Goal: Task Accomplishment & Management: Use online tool/utility

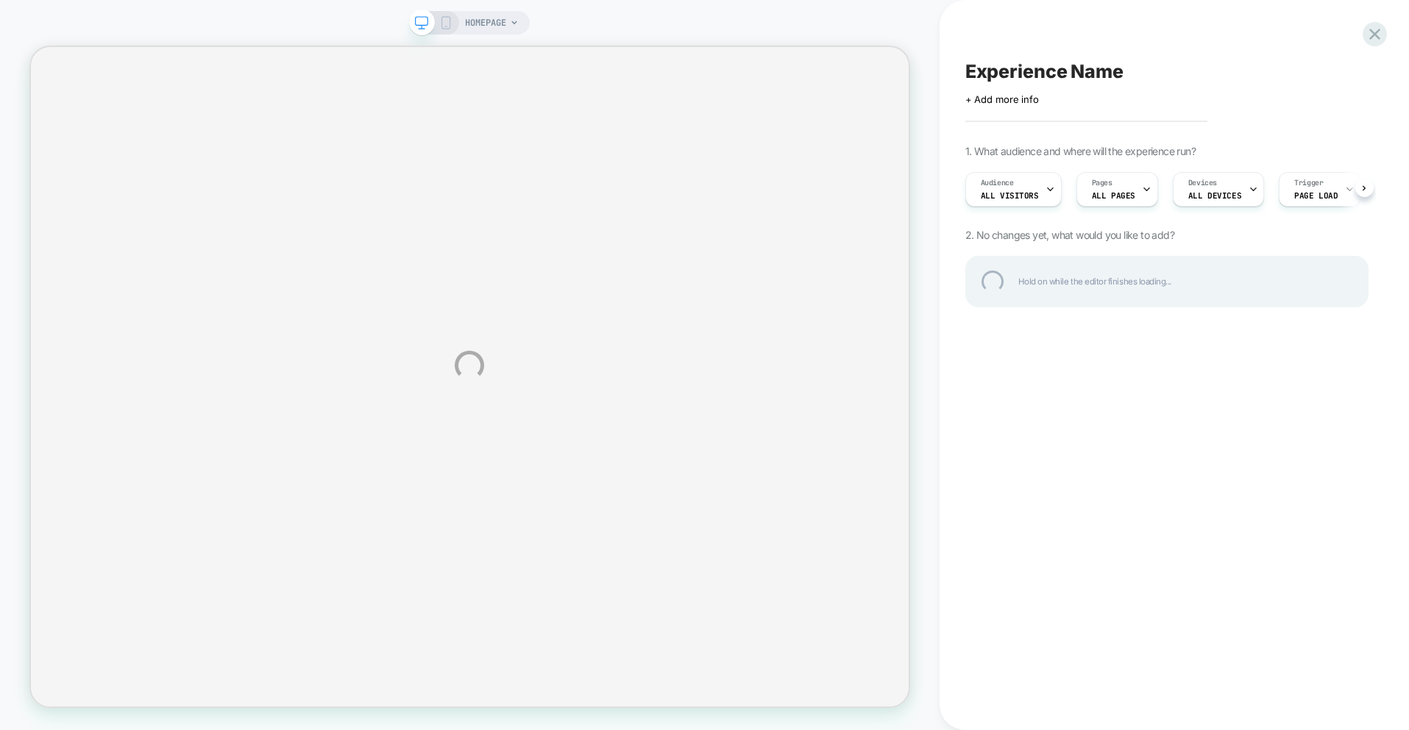
click at [511, 11] on div "HOMEPAGE Experience Name Click to edit experience details + Add more info 1. Wh…" at bounding box center [704, 365] width 1409 height 730
click at [508, 21] on div "HOMEPAGE Experience Name Click to edit experience details + Add more info 1. Wh…" at bounding box center [704, 365] width 1409 height 730
click at [810, 157] on div "HOMEPAGE Experience Name Click to edit experience details + Add more info 1. Wh…" at bounding box center [704, 365] width 1409 height 730
drag, startPoint x: 810, startPoint y: 157, endPoint x: 801, endPoint y: 160, distance: 9.1
click at [809, 158] on div "HOMEPAGE Experience Name Click to edit experience details + Add more info 1. Wh…" at bounding box center [704, 365] width 1409 height 730
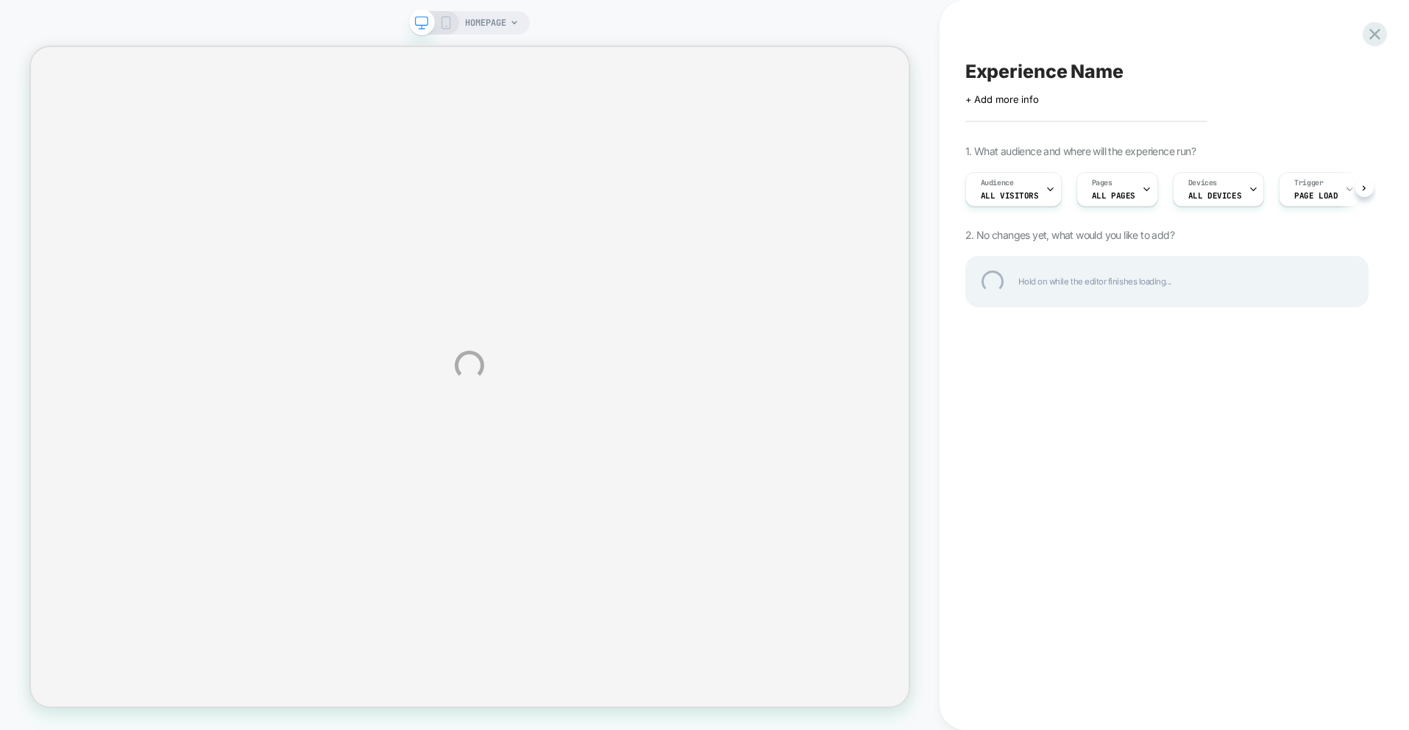
click at [792, 164] on div "HOMEPAGE Experience Name Click to edit experience details + Add more info 1. Wh…" at bounding box center [704, 365] width 1409 height 730
click at [788, 164] on div "HOMEPAGE Experience Name Click to edit experience details + Add more info 1. Wh…" at bounding box center [704, 365] width 1409 height 730
click at [787, 165] on div "HOMEPAGE Experience Name Click to edit experience details + Add more info 1. Wh…" at bounding box center [704, 365] width 1409 height 730
click at [1385, 37] on div at bounding box center [1374, 34] width 30 height 30
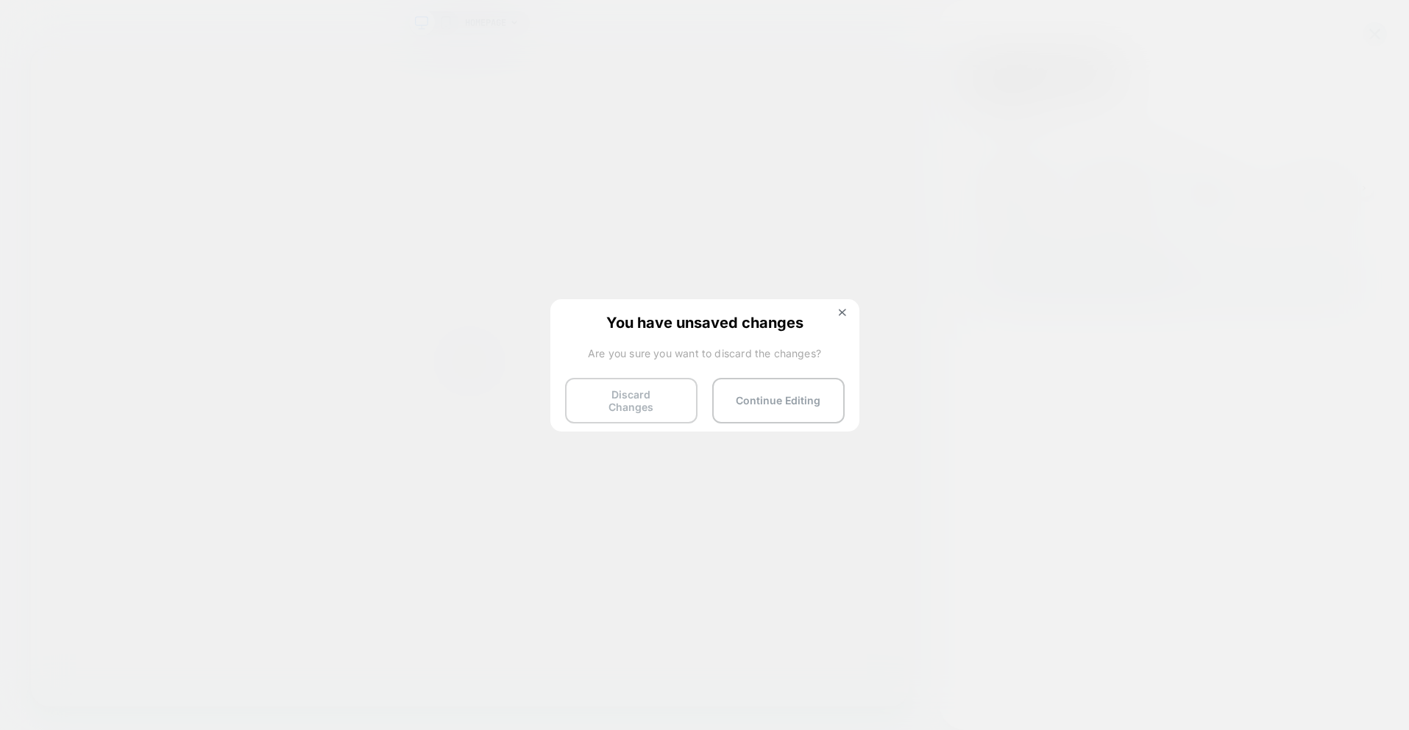
click at [665, 388] on button "Discard Changes" at bounding box center [631, 401] width 132 height 46
